Goal: Task Accomplishment & Management: Use online tool/utility

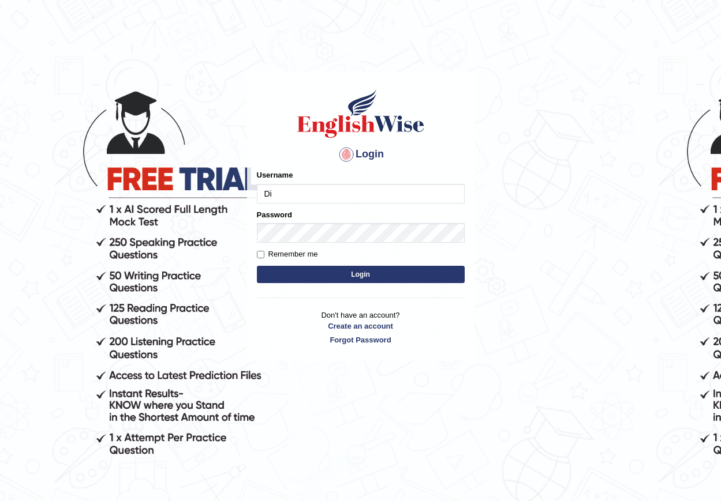
type input "D"
type input "diciba_parramatta"
click at [342, 272] on button "Login" at bounding box center [361, 274] width 208 height 17
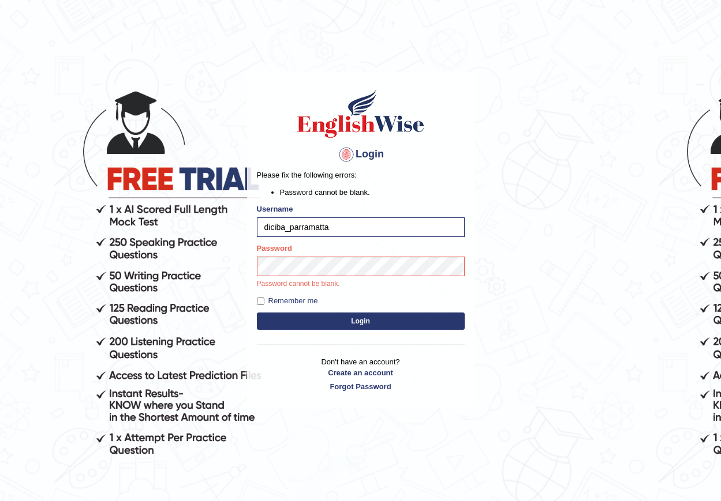
click at [284, 316] on button "Login" at bounding box center [361, 321] width 208 height 17
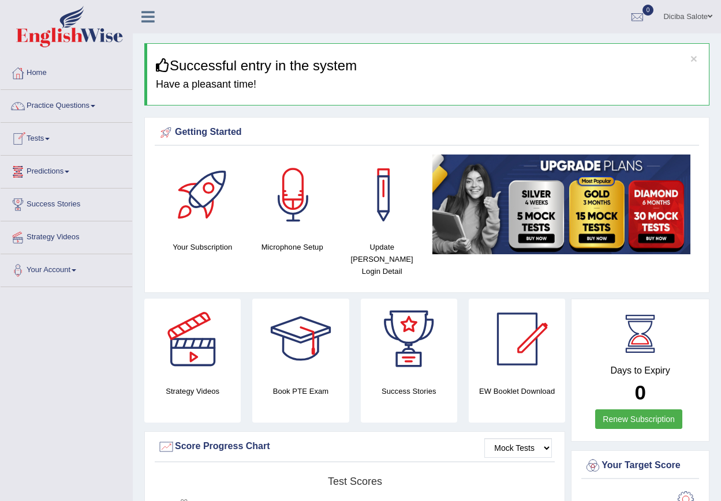
click at [50, 136] on link "Tests" at bounding box center [67, 137] width 132 height 29
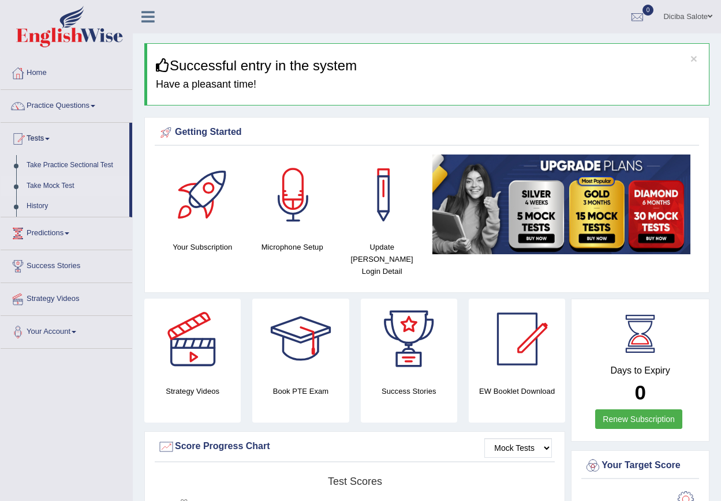
click at [54, 185] on link "Take Mock Test" at bounding box center [75, 186] width 108 height 21
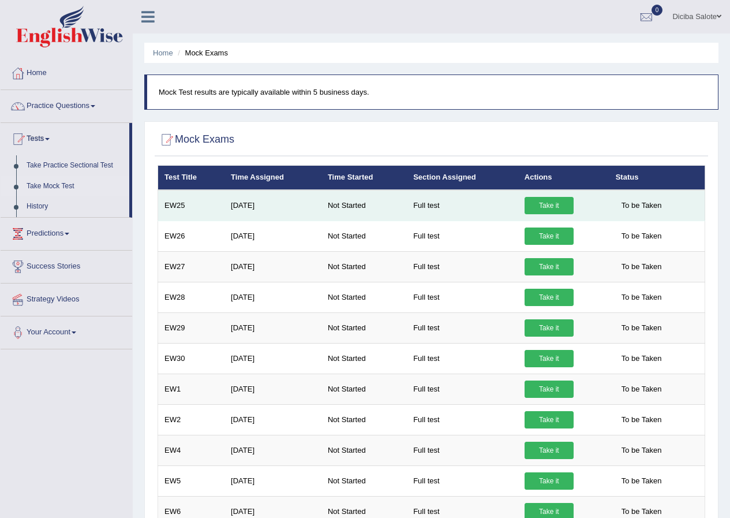
click at [548, 203] on link "Take it" at bounding box center [548, 205] width 49 height 17
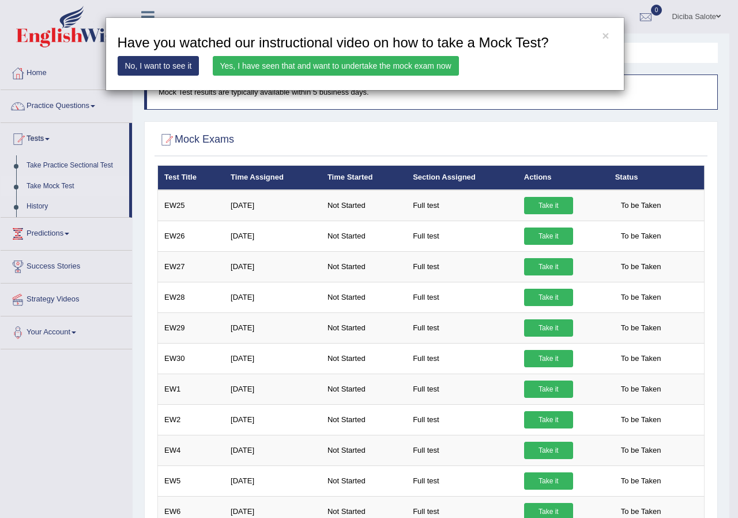
click at [248, 65] on link "Yes, I have seen that and want to undertake the mock exam now" at bounding box center [336, 66] width 246 height 20
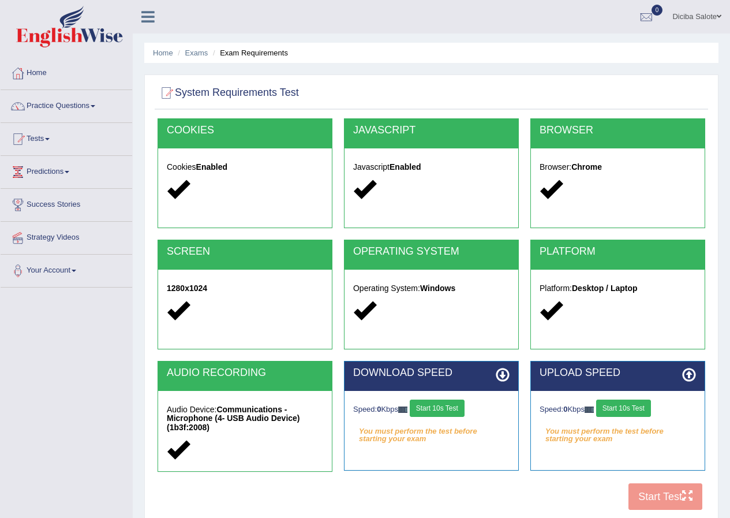
click at [444, 404] on button "Start 10s Test" at bounding box center [437, 407] width 55 height 17
click at [630, 411] on button "Start 10s Test" at bounding box center [623, 407] width 55 height 17
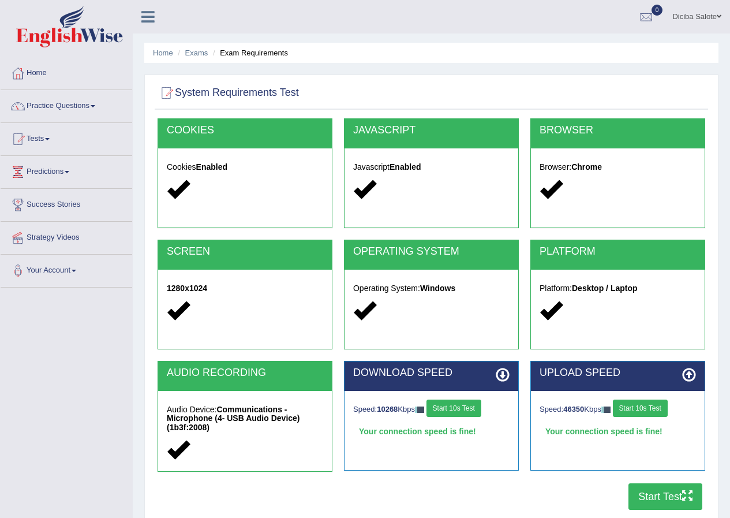
click at [659, 493] on button "Start Test" at bounding box center [665, 496] width 74 height 27
click at [49, 138] on span at bounding box center [47, 139] width 5 height 2
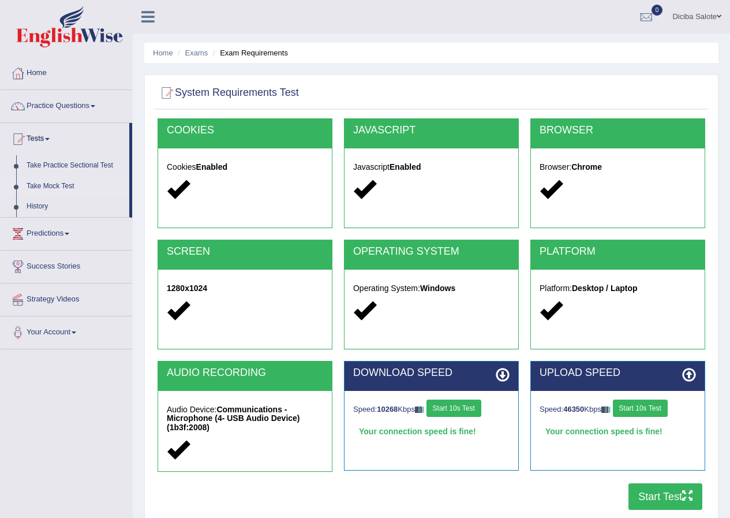
click at [62, 183] on link "Take Mock Test" at bounding box center [75, 186] width 108 height 21
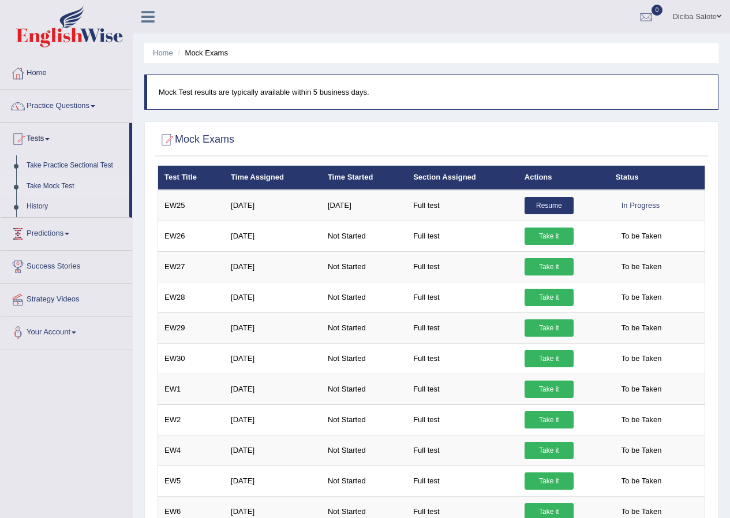
click at [54, 184] on link "Take Mock Test" at bounding box center [75, 186] width 108 height 21
click at [644, 14] on div at bounding box center [646, 17] width 17 height 17
click at [157, 51] on link "Home" at bounding box center [163, 52] width 20 height 9
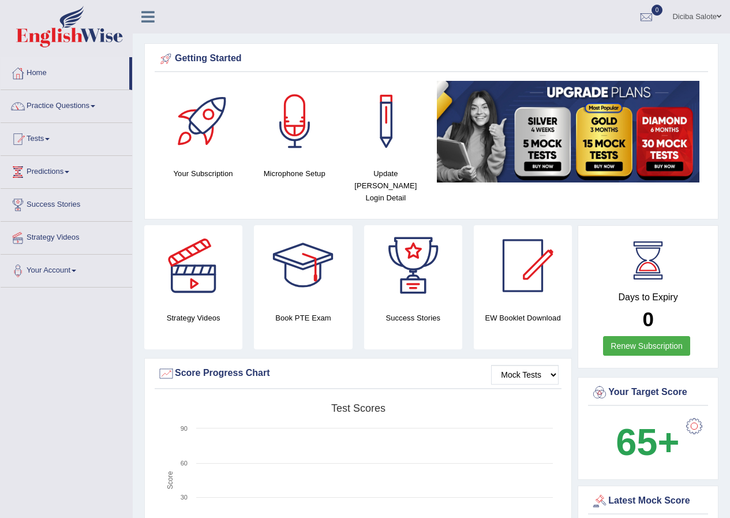
click at [47, 136] on link "Tests" at bounding box center [67, 137] width 132 height 29
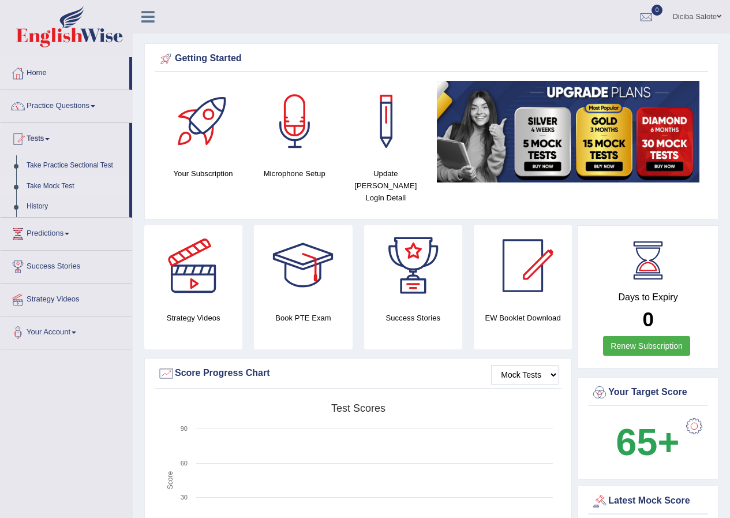
click at [53, 183] on link "Take Mock Test" at bounding box center [75, 186] width 108 height 21
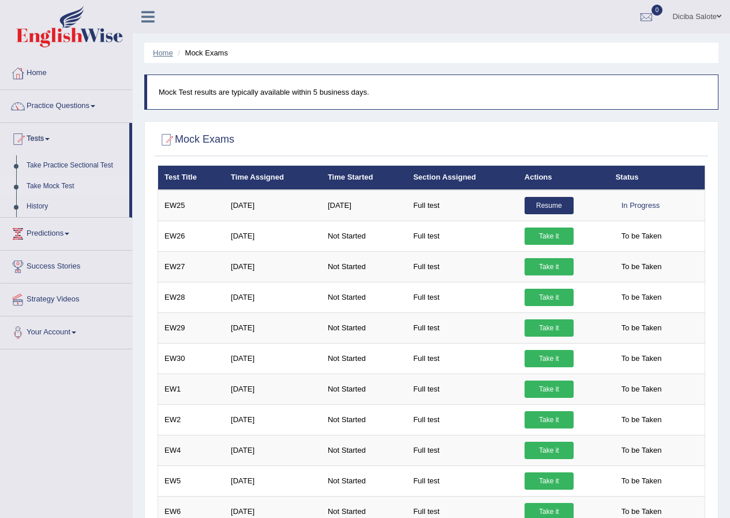
click at [162, 52] on link "Home" at bounding box center [163, 52] width 20 height 9
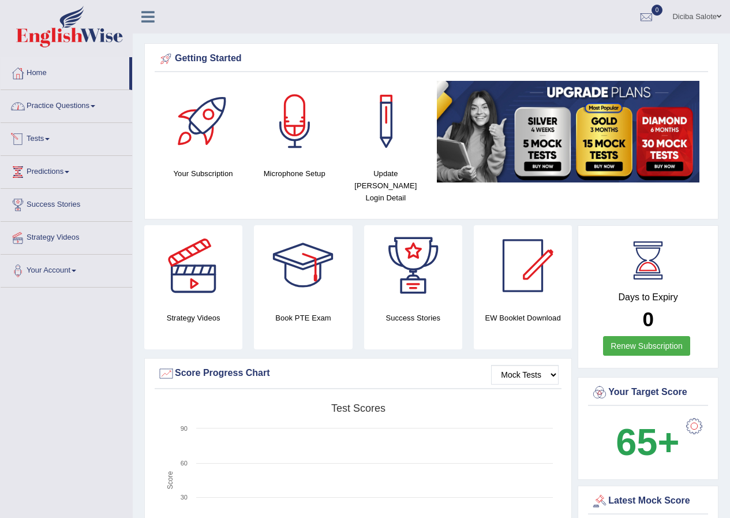
click at [41, 137] on link "Tests" at bounding box center [67, 137] width 132 height 29
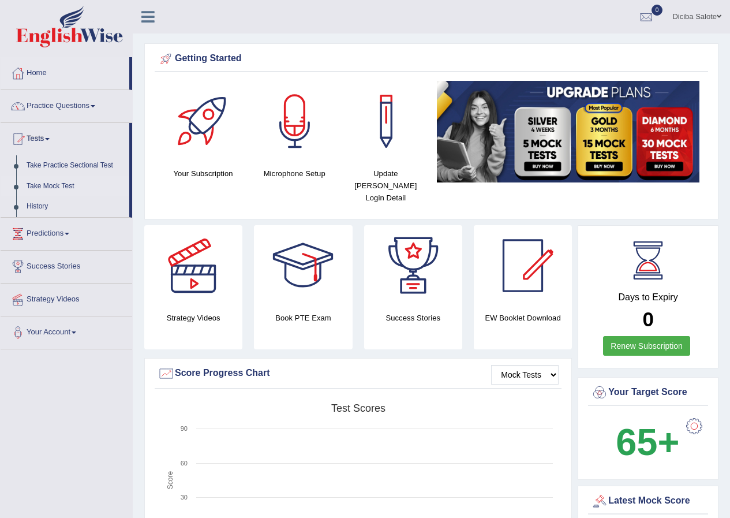
click at [34, 182] on link "Take Mock Test" at bounding box center [75, 186] width 108 height 21
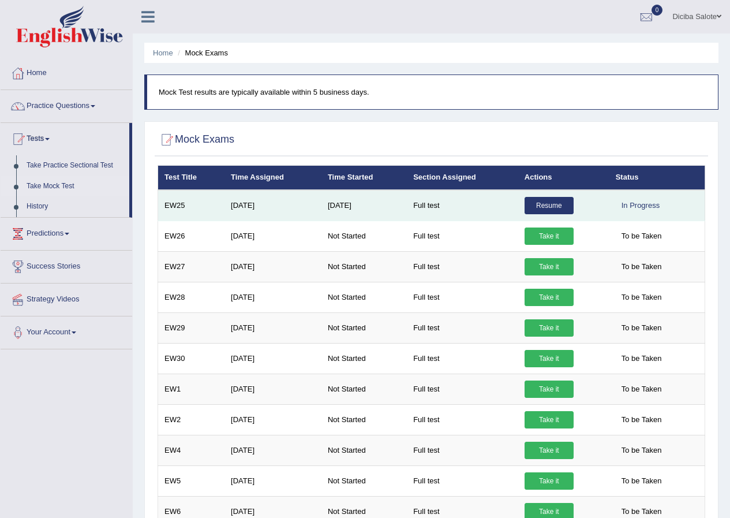
click at [546, 203] on link "Resume" at bounding box center [548, 205] width 49 height 17
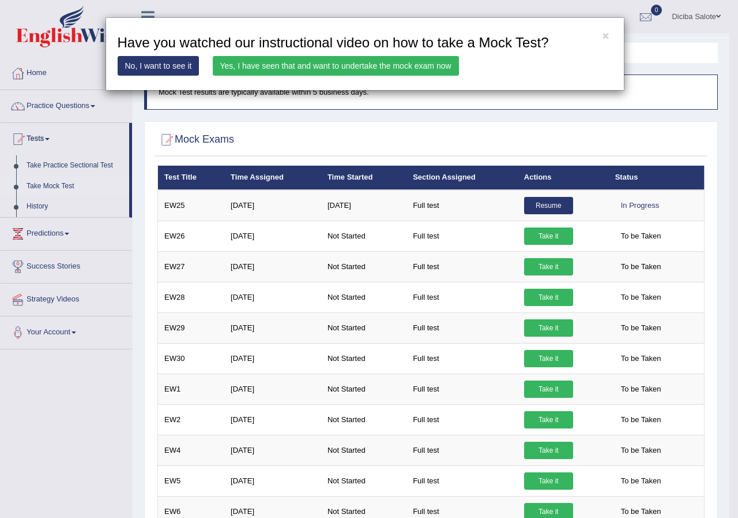
click at [258, 65] on link "Yes, I have seen that and want to undertake the mock exam now" at bounding box center [336, 66] width 246 height 20
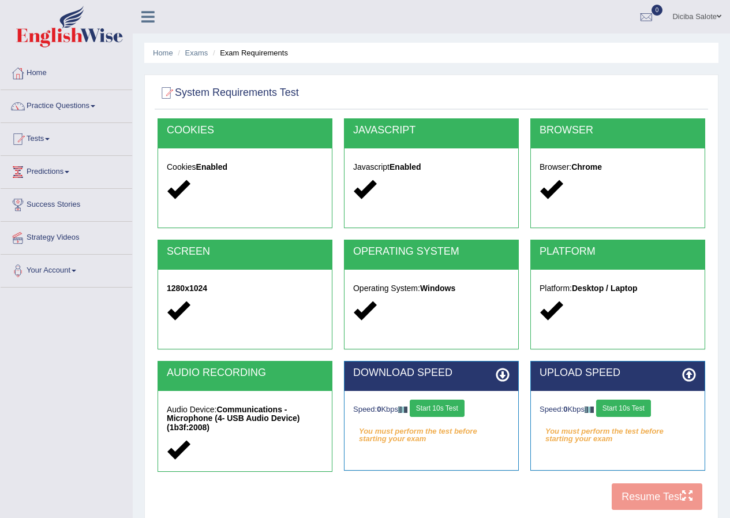
click at [448, 406] on button "Start 10s Test" at bounding box center [437, 407] width 55 height 17
click at [672, 495] on div "COOKIES Cookies Enabled JAVASCRIPT Javascript Enabled BROWSER Browser: Chrome S…" at bounding box center [431, 317] width 553 height 398
click at [642, 492] on div "COOKIES Cookies Enabled JAVASCRIPT Javascript Enabled BROWSER Browser: Chrome S…" at bounding box center [431, 317] width 553 height 398
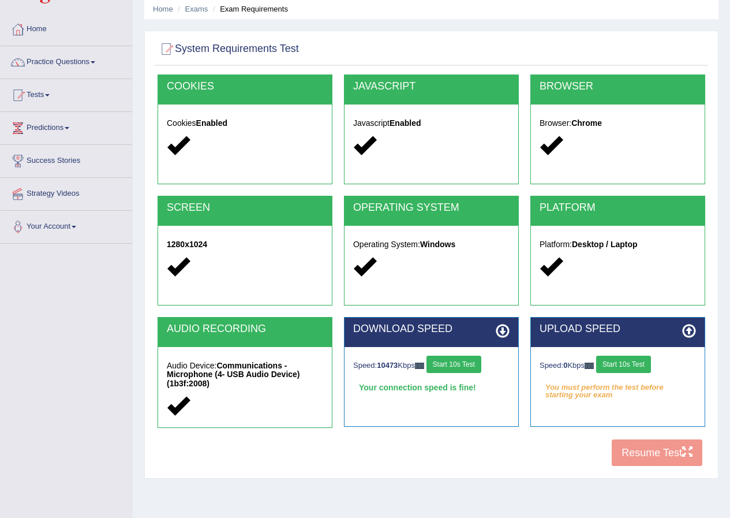
scroll to position [88, 0]
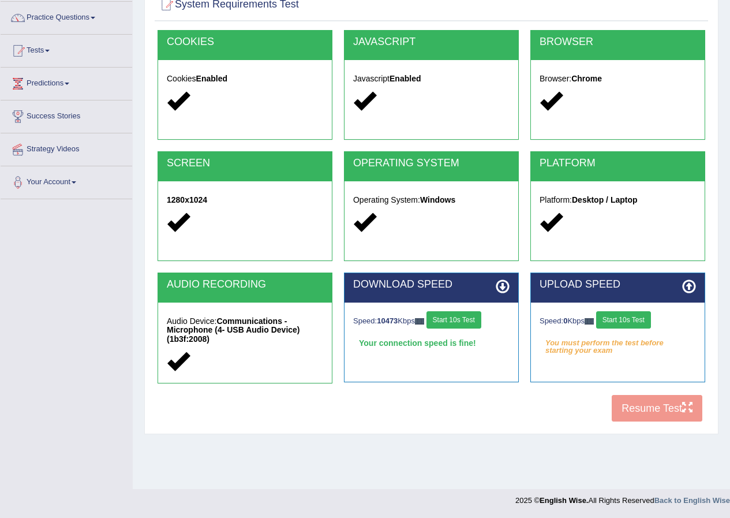
click at [636, 403] on div "COOKIES Cookies Enabled JAVASCRIPT Javascript Enabled BROWSER Browser: Chrome S…" at bounding box center [431, 229] width 553 height 398
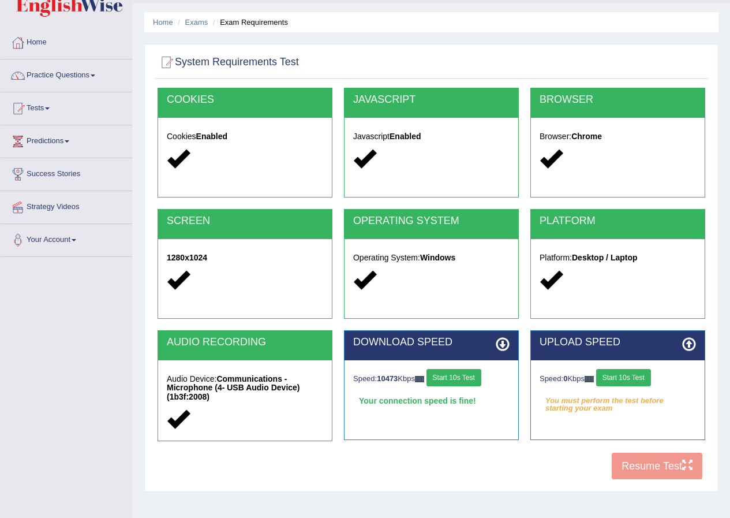
scroll to position [0, 0]
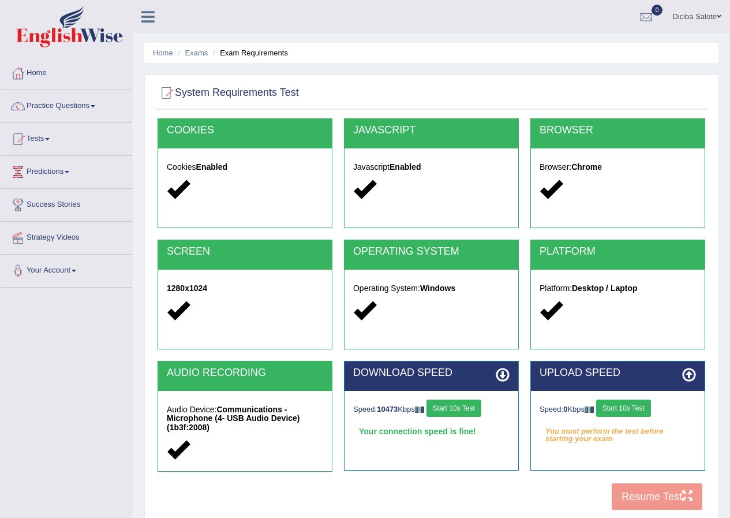
click at [664, 499] on div "COOKIES Cookies Enabled JAVASCRIPT Javascript Enabled BROWSER Browser: Chrome S…" at bounding box center [431, 317] width 553 height 398
click at [163, 56] on link "Home" at bounding box center [163, 52] width 20 height 9
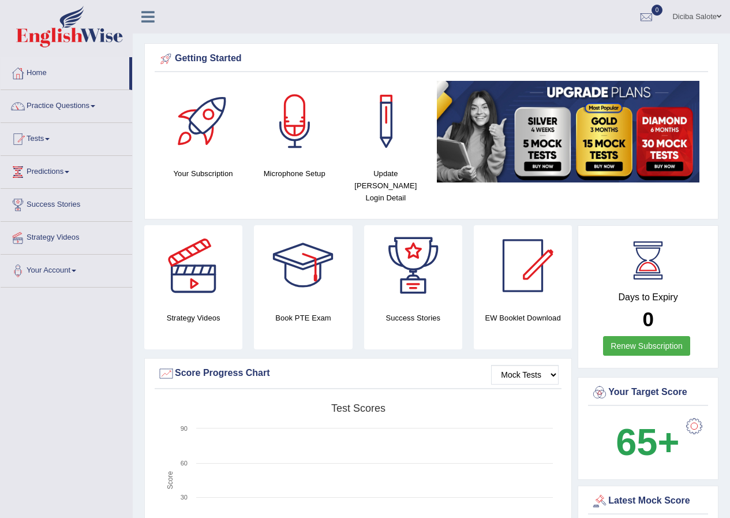
click at [49, 137] on link "Tests" at bounding box center [67, 137] width 132 height 29
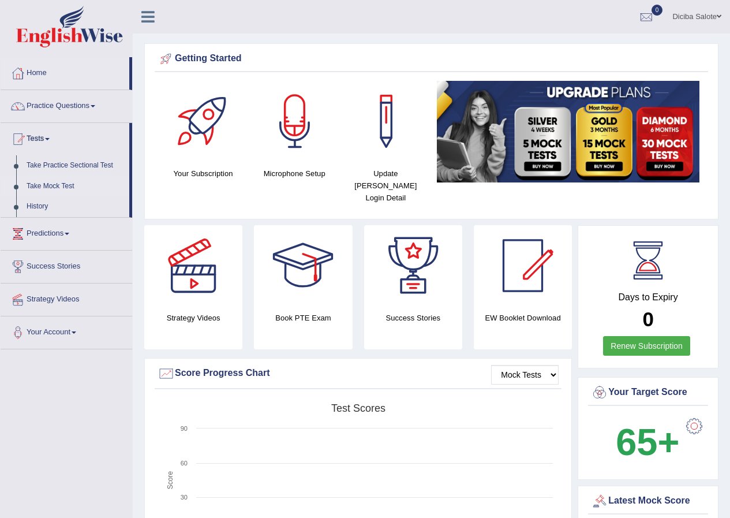
click at [54, 186] on link "Take Mock Test" at bounding box center [75, 186] width 108 height 21
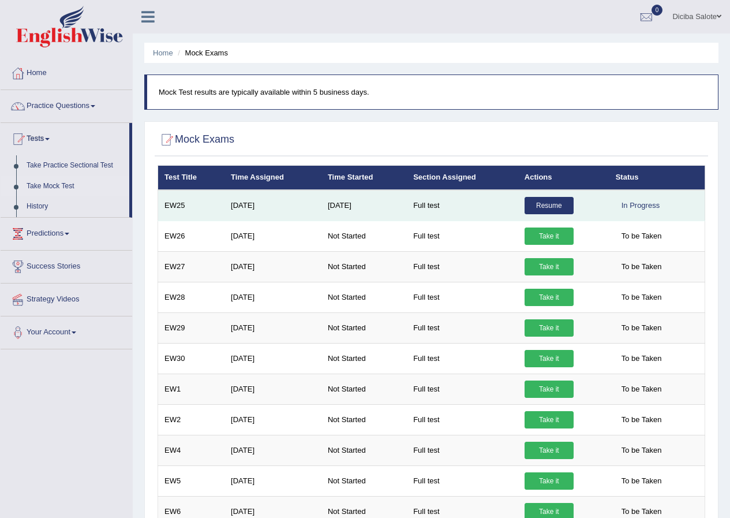
click at [543, 203] on link "Resume" at bounding box center [548, 205] width 49 height 17
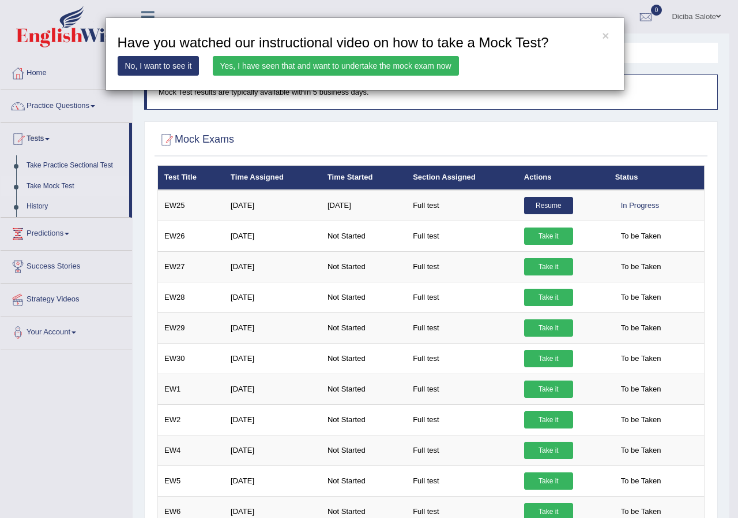
click at [284, 61] on link "Yes, I have seen that and want to undertake the mock exam now" at bounding box center [336, 66] width 246 height 20
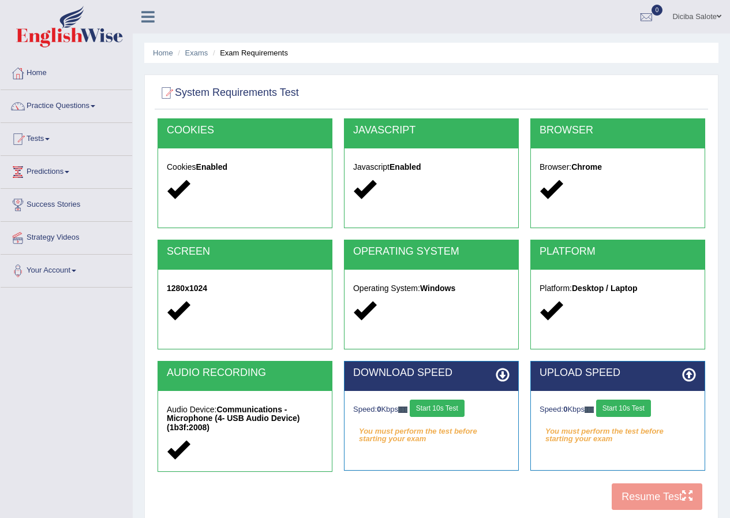
click at [680, 13] on link "Diciba Salote" at bounding box center [696, 15] width 66 height 30
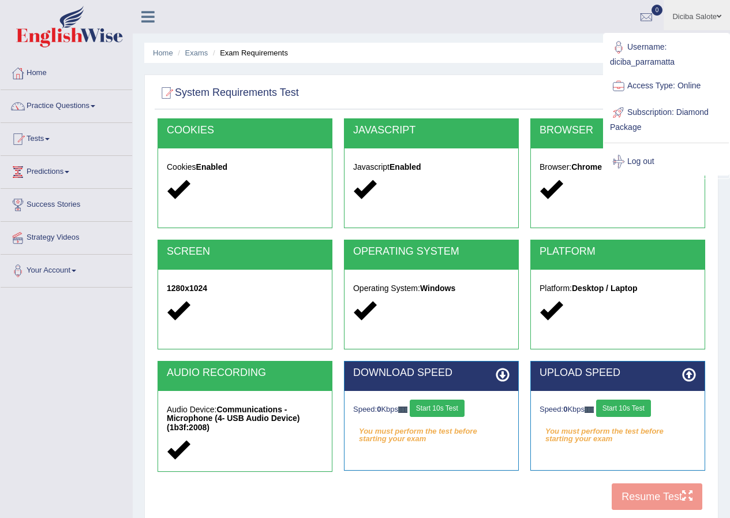
click at [501, 28] on ul "Diciba Salote Toggle navigation Username: diciba_parramatta Access Type: Online…" at bounding box center [521, 16] width 418 height 33
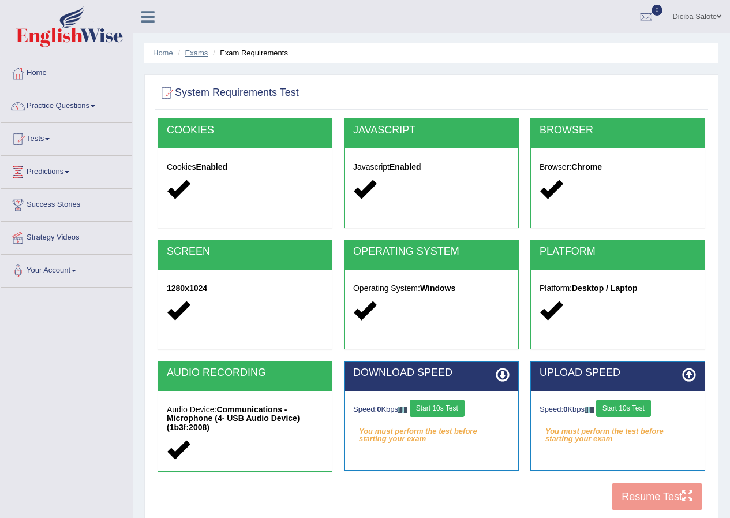
click at [197, 50] on link "Exams" at bounding box center [196, 52] width 23 height 9
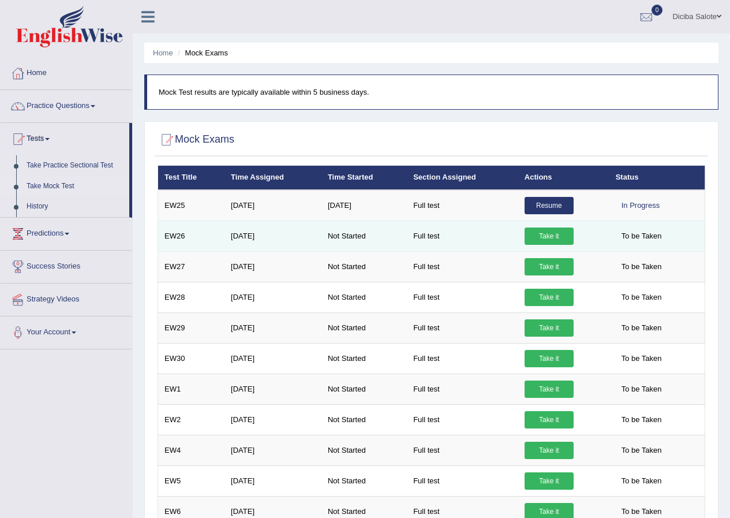
click at [551, 233] on link "Take it" at bounding box center [548, 235] width 49 height 17
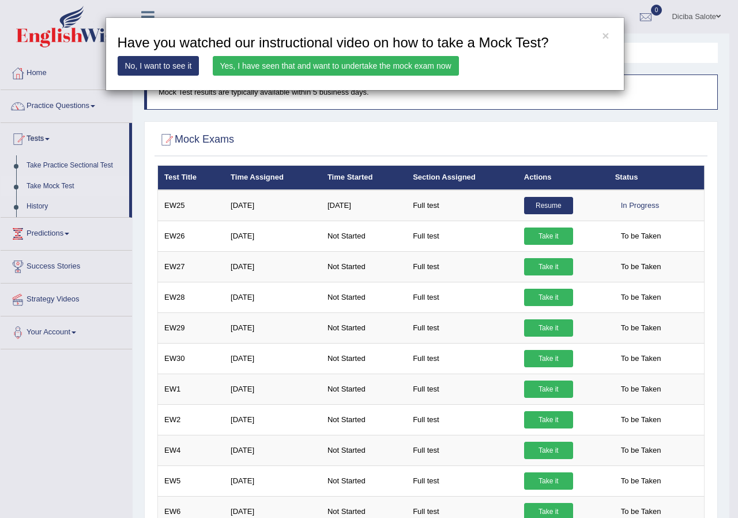
click at [311, 62] on link "Yes, I have seen that and want to undertake the mock exam now" at bounding box center [336, 66] width 246 height 20
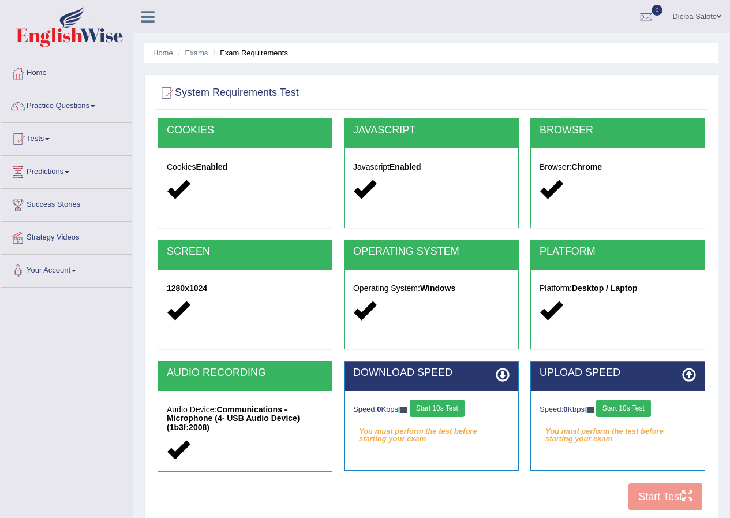
click at [256, 54] on li "Exam Requirements" at bounding box center [249, 52] width 78 height 11
click at [629, 403] on button "Start 10s Test" at bounding box center [623, 407] width 55 height 17
click at [676, 12] on link "Diciba Salote" at bounding box center [696, 15] width 66 height 30
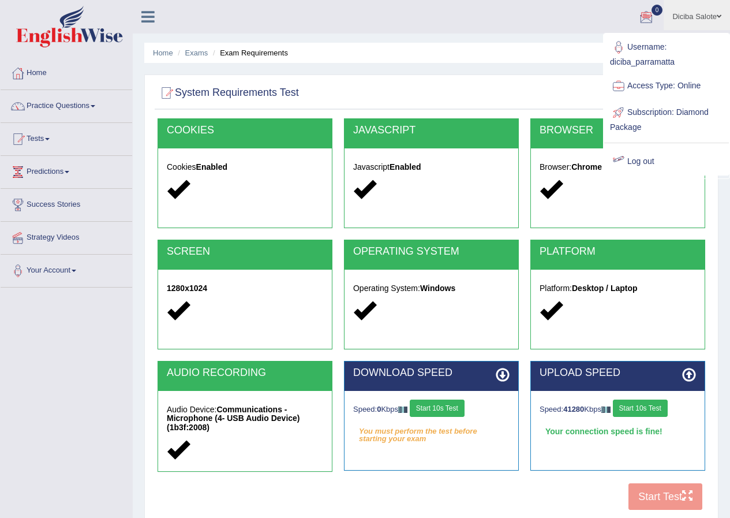
drag, startPoint x: 722, startPoint y: 217, endPoint x: 715, endPoint y: 226, distance: 11.2
click at [721, 217] on div "Home Exams Exam Requirements System Requirements Test [GEOGRAPHIC_DATA] Cookies…" at bounding box center [431, 288] width 597 height 577
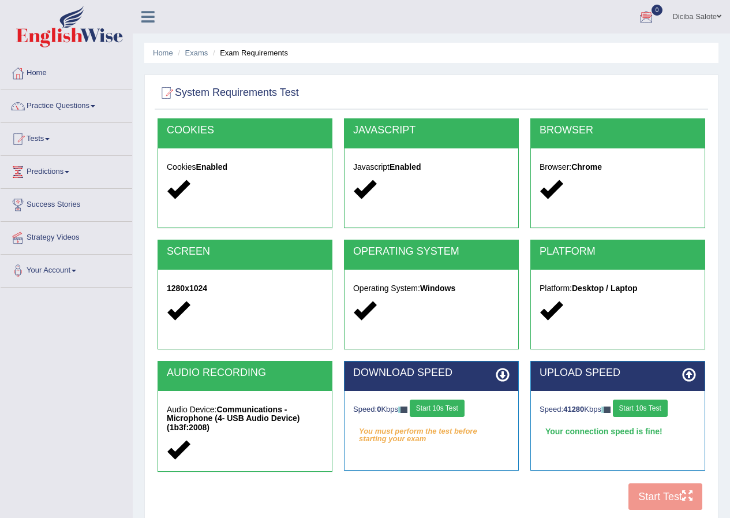
click at [644, 406] on button "Start 10s Test" at bounding box center [640, 407] width 55 height 17
click at [433, 405] on button "Start 10s Test" at bounding box center [437, 407] width 55 height 17
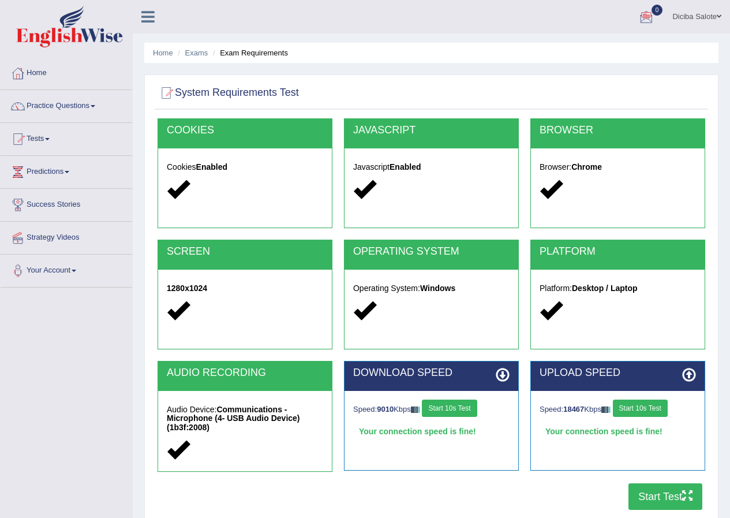
click at [670, 495] on button "Start Test" at bounding box center [665, 496] width 74 height 27
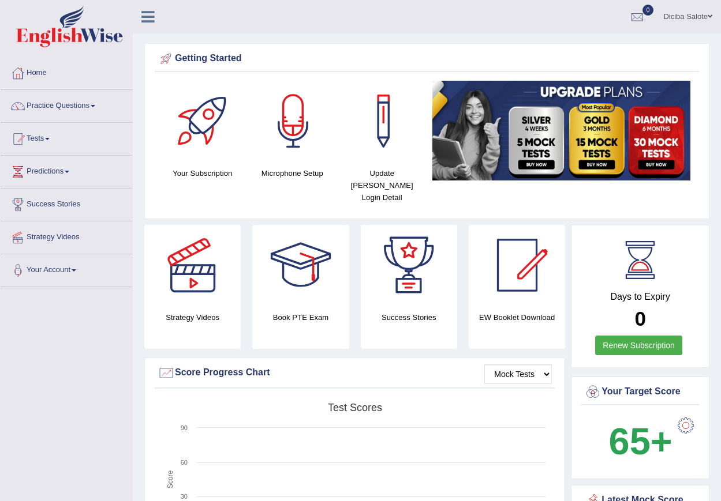
click at [675, 6] on link "Diciba Salote" at bounding box center [687, 15] width 66 height 30
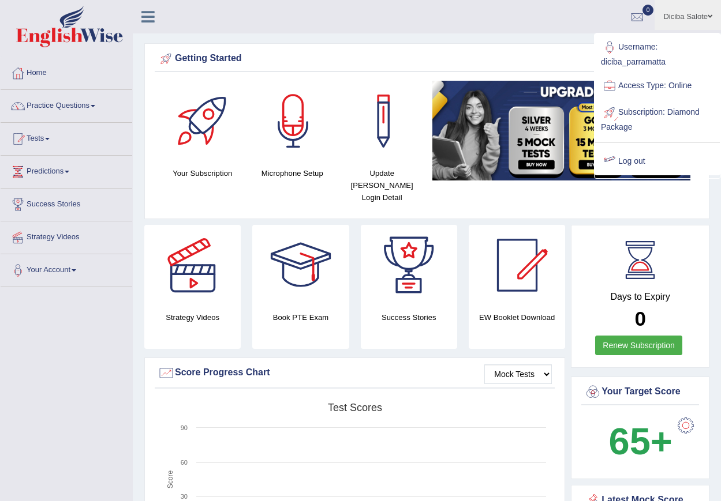
click at [641, 160] on link "Log out" at bounding box center [657, 161] width 125 height 27
